Goal: Information Seeking & Learning: Learn about a topic

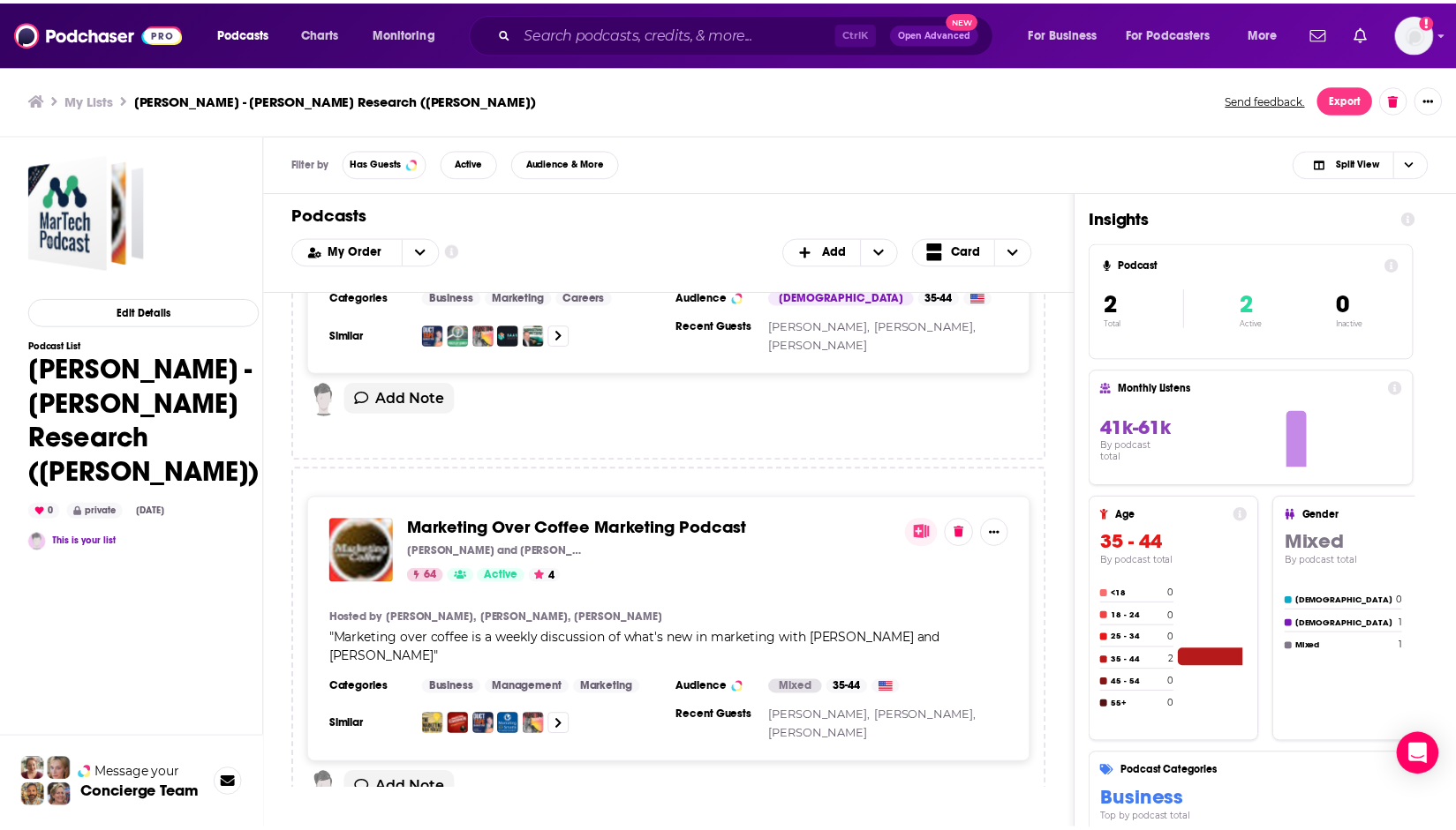
scroll to position [307, 0]
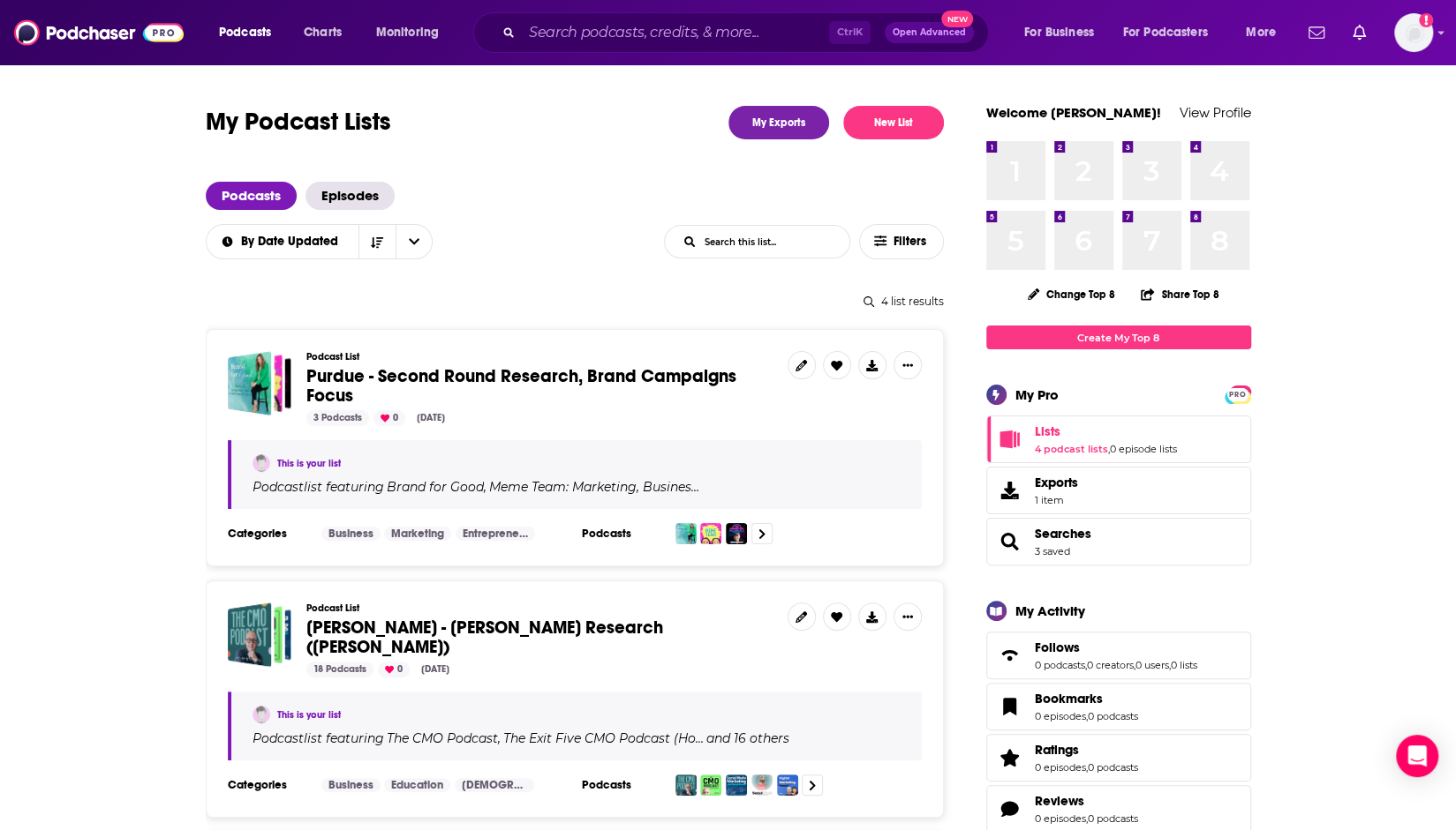
scroll to position [59, 0]
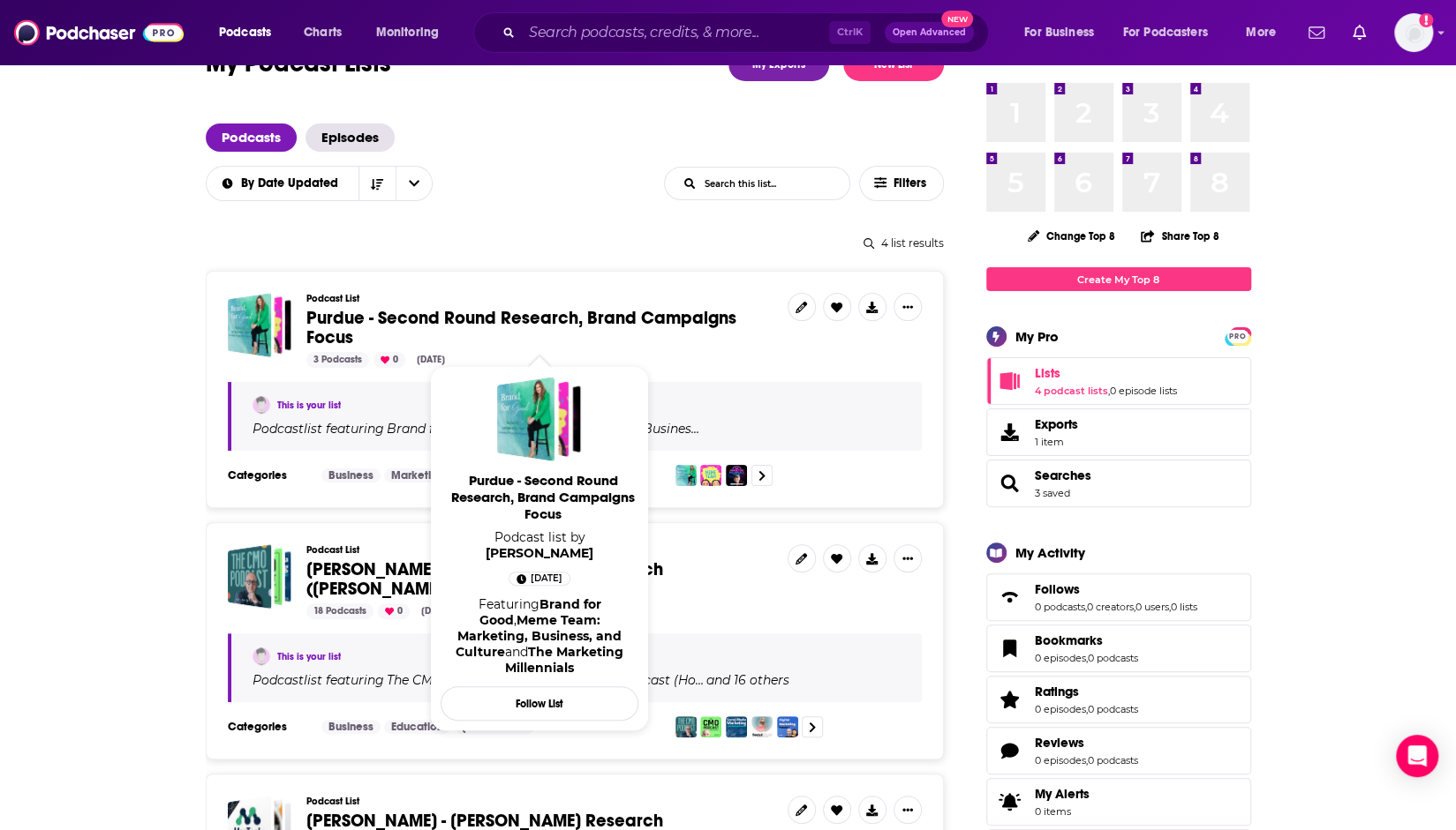
click at [570, 327] on span "Purdue - Second Round Research, Brand Campaigns Focus" at bounding box center [521, 328] width 430 height 41
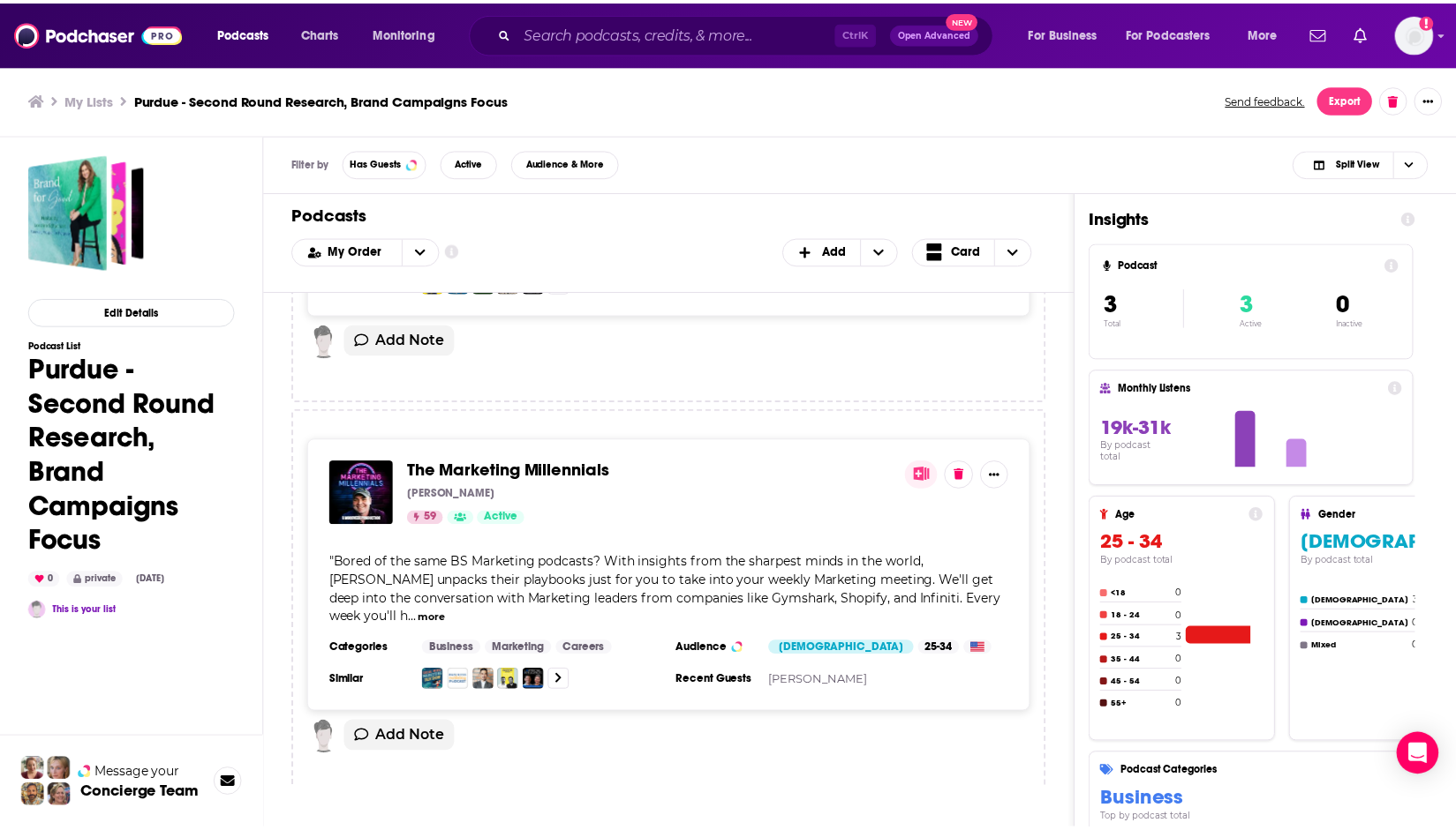
scroll to position [708, 0]
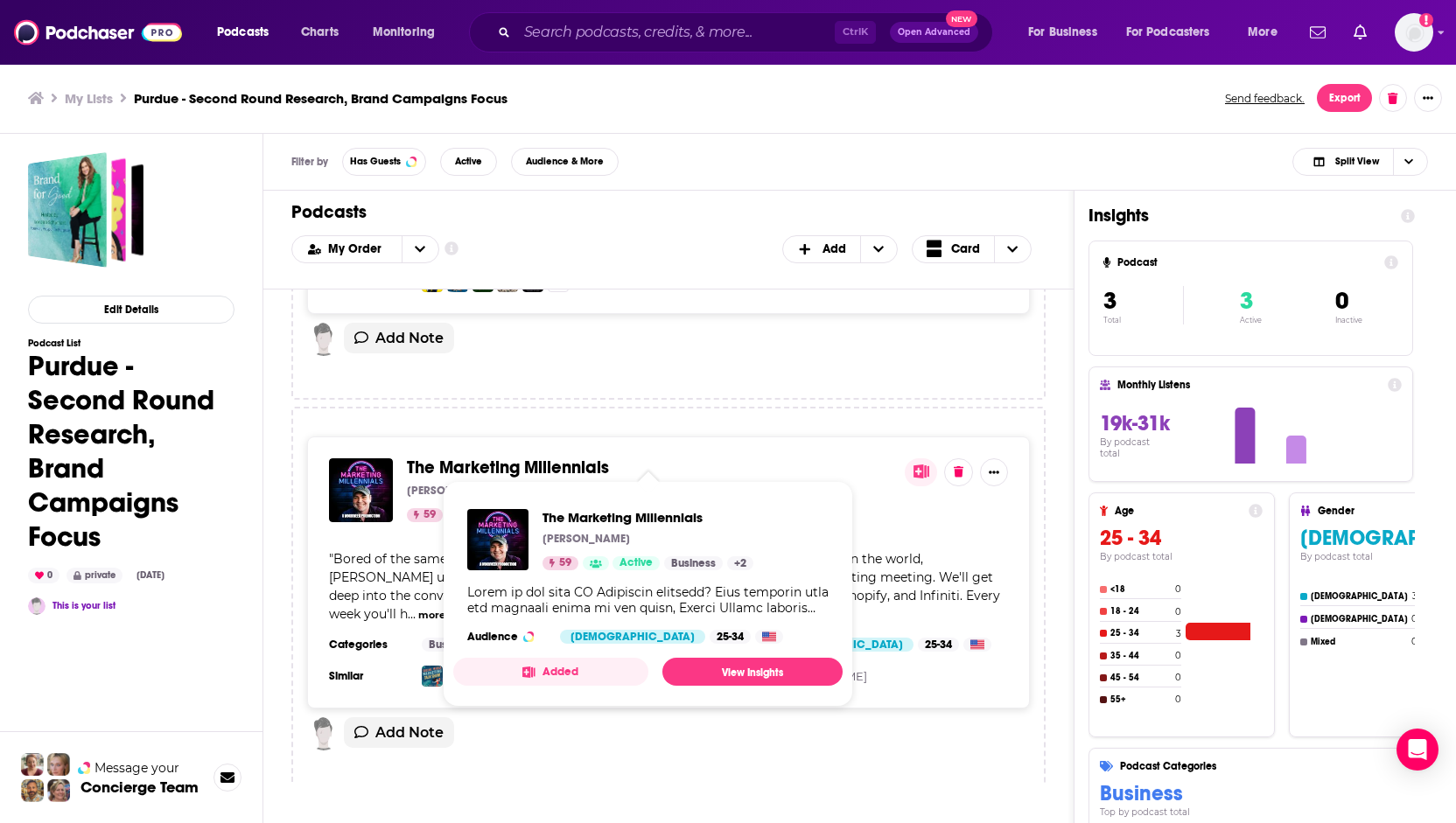
click at [564, 460] on span "The Marketing Millennials" at bounding box center [508, 468] width 202 height 22
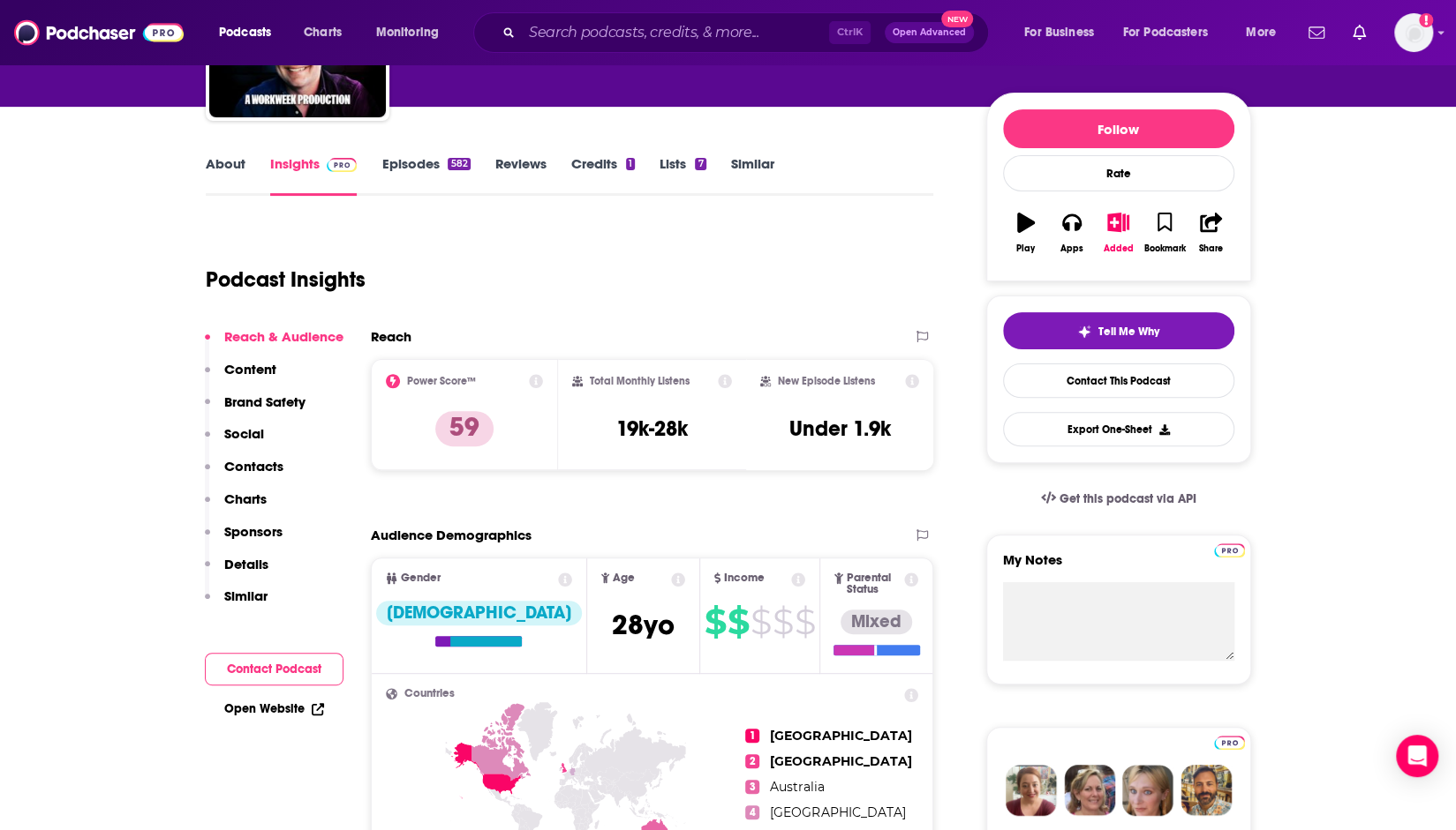
scroll to position [180, 0]
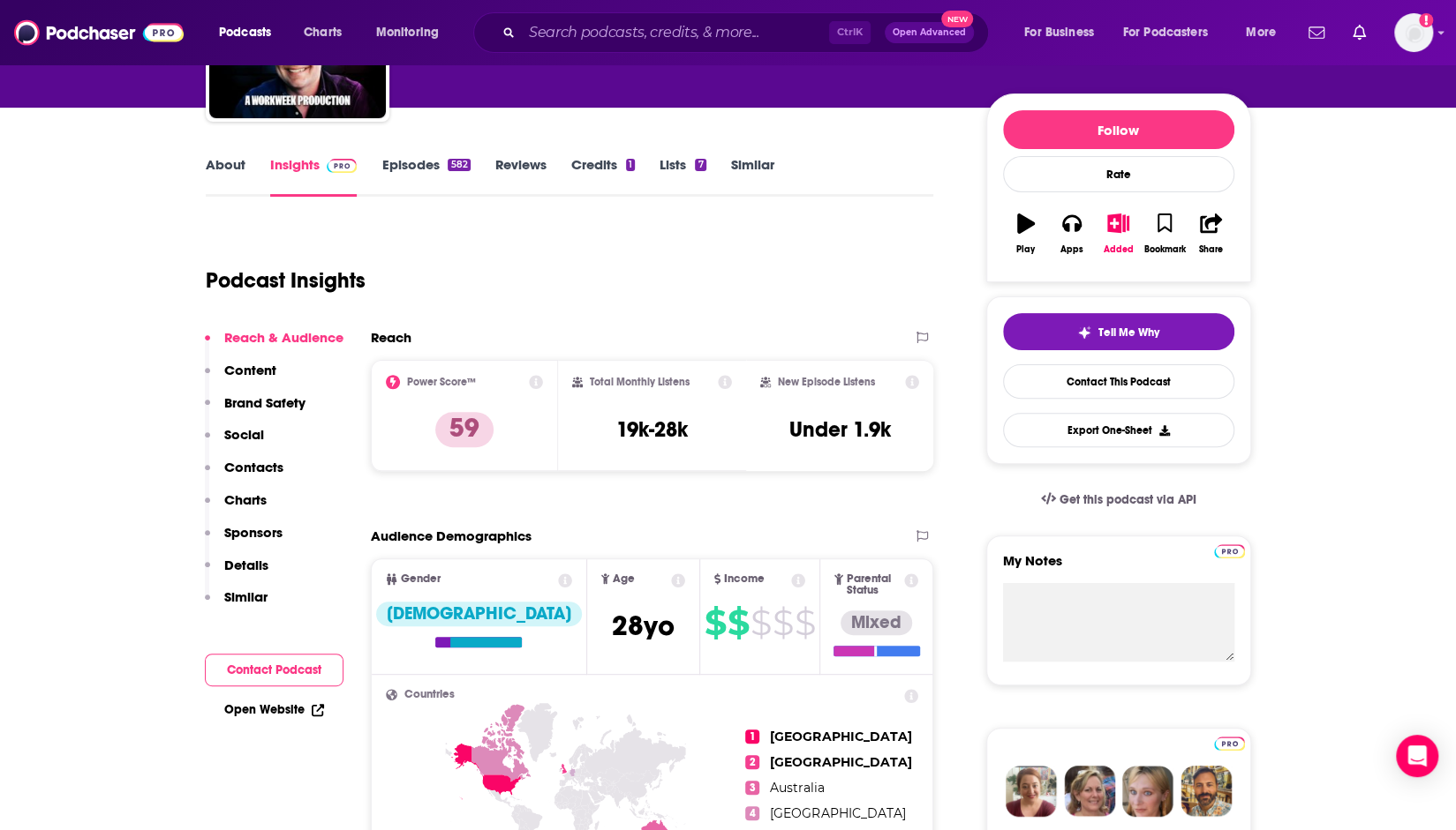
click at [430, 168] on link "Episodes 582" at bounding box center [426, 176] width 88 height 40
